Goal: Information Seeking & Learning: Learn about a topic

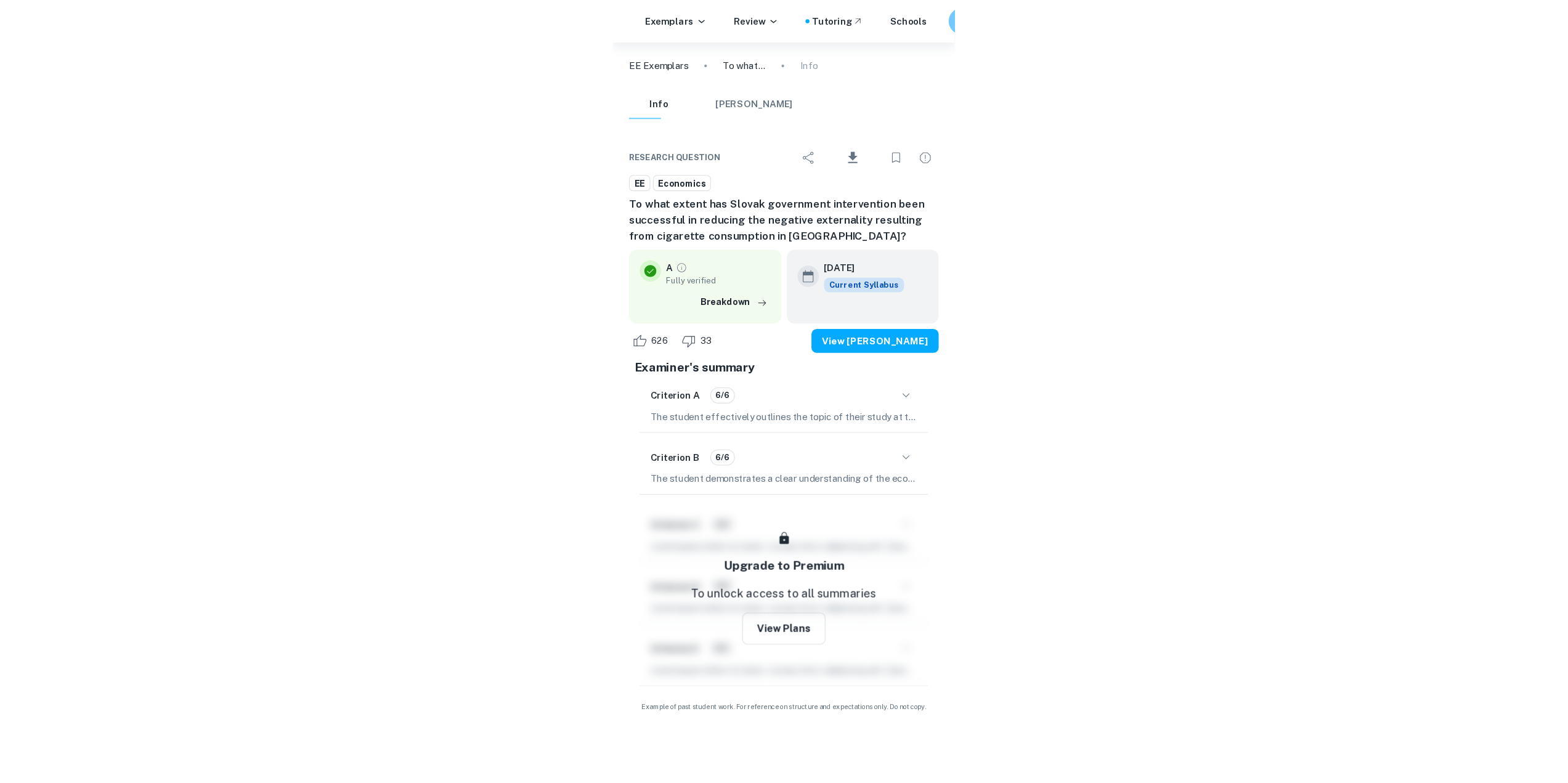
scroll to position [19651, 0]
